Goal: Information Seeking & Learning: Learn about a topic

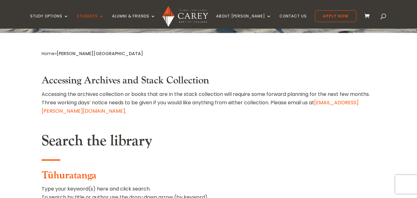
scroll to position [228, 0]
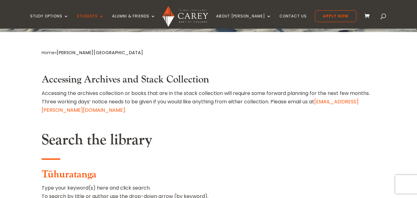
type input "******"
